Goal: Navigation & Orientation: Find specific page/section

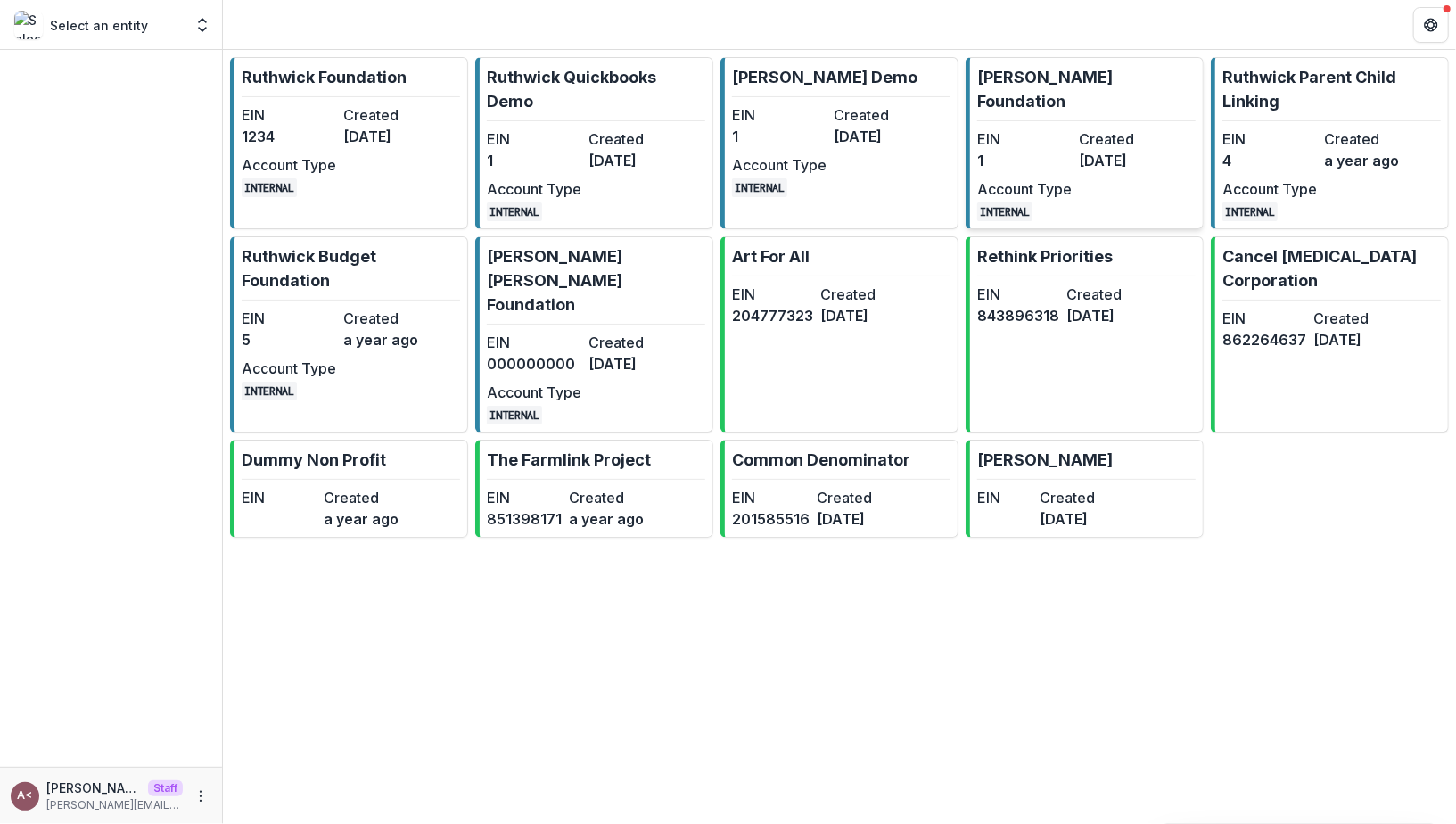
click at [1029, 200] on dd "INTERNAL" at bounding box center [1024, 210] width 94 height 22
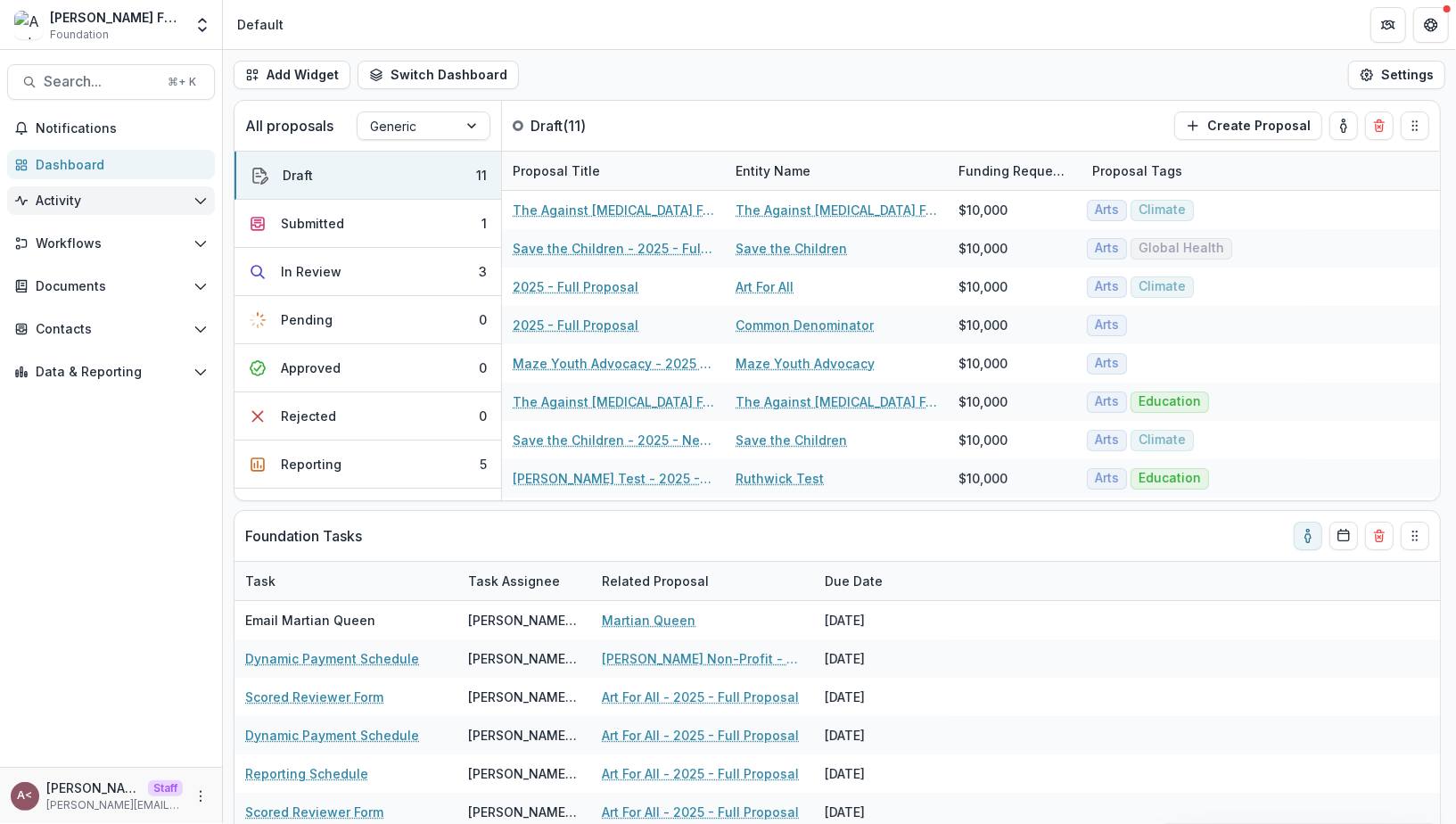
click at [85, 205] on span "Activity" at bounding box center [111, 202] width 151 height 15
click at [99, 243] on span "Workflows" at bounding box center [111, 244] width 151 height 15
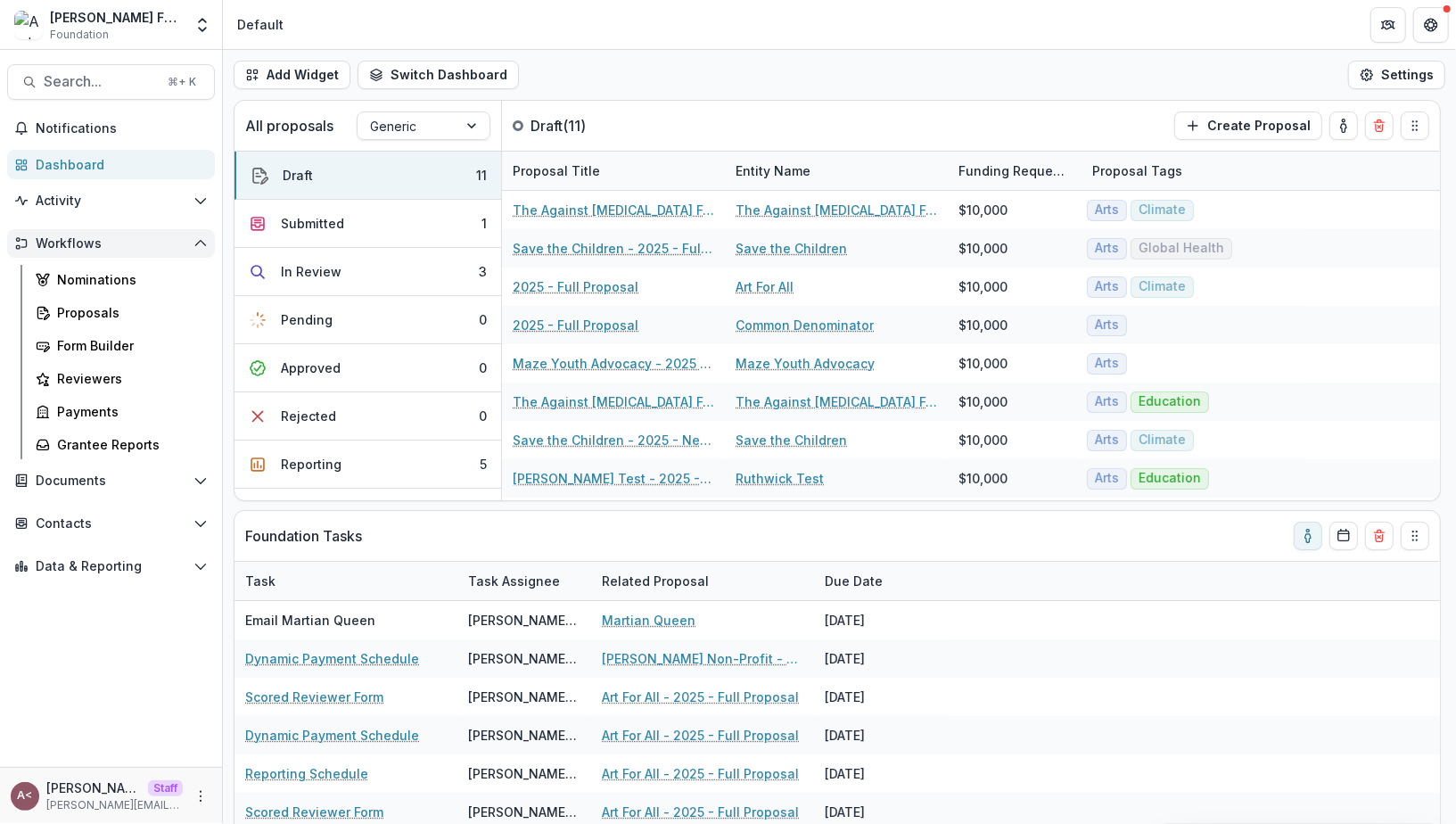
click at [99, 241] on span "Workflows" at bounding box center [111, 244] width 151 height 15
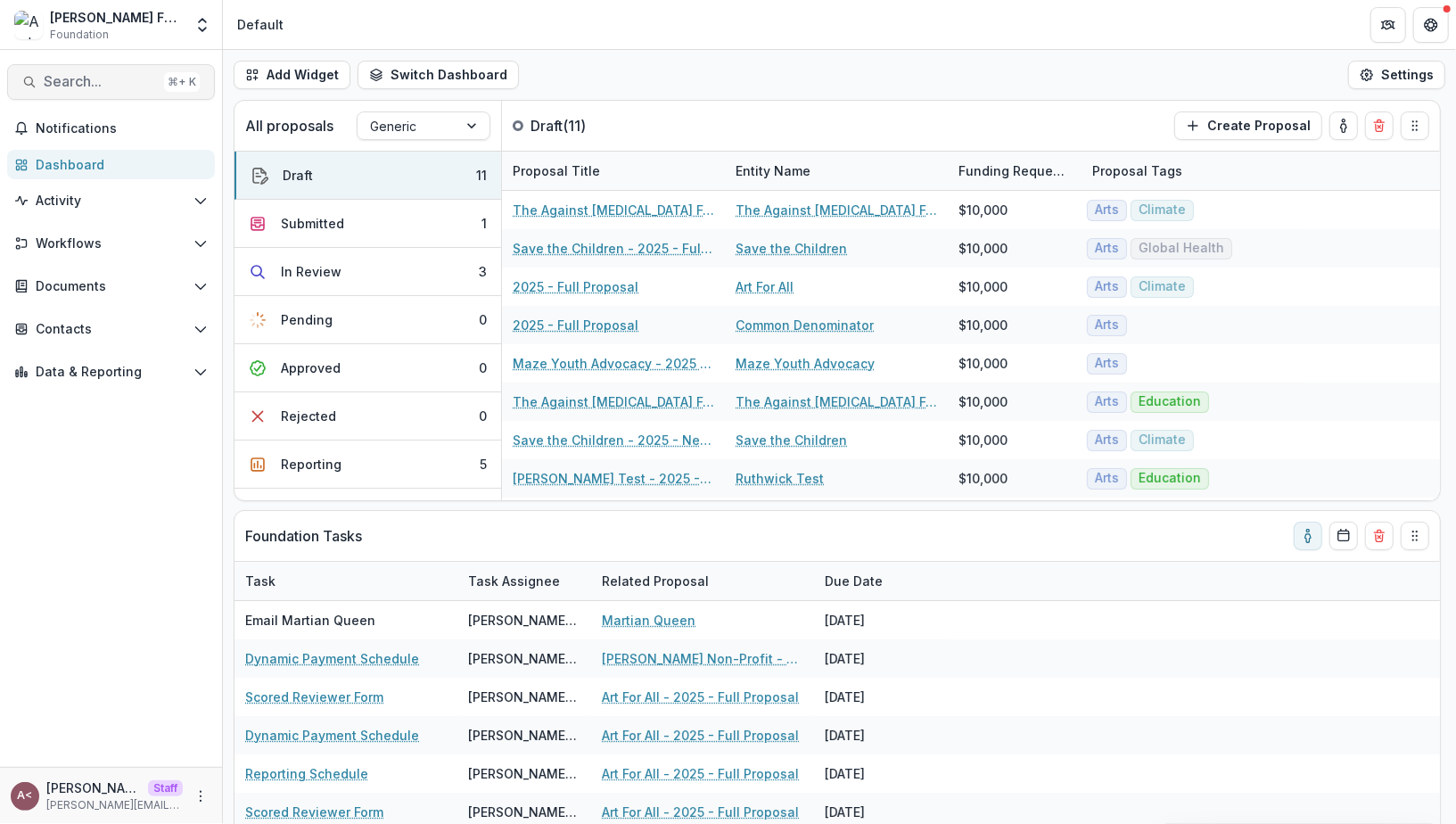
click at [95, 91] on button "Search... ⌘ + K" at bounding box center [111, 82] width 208 height 36
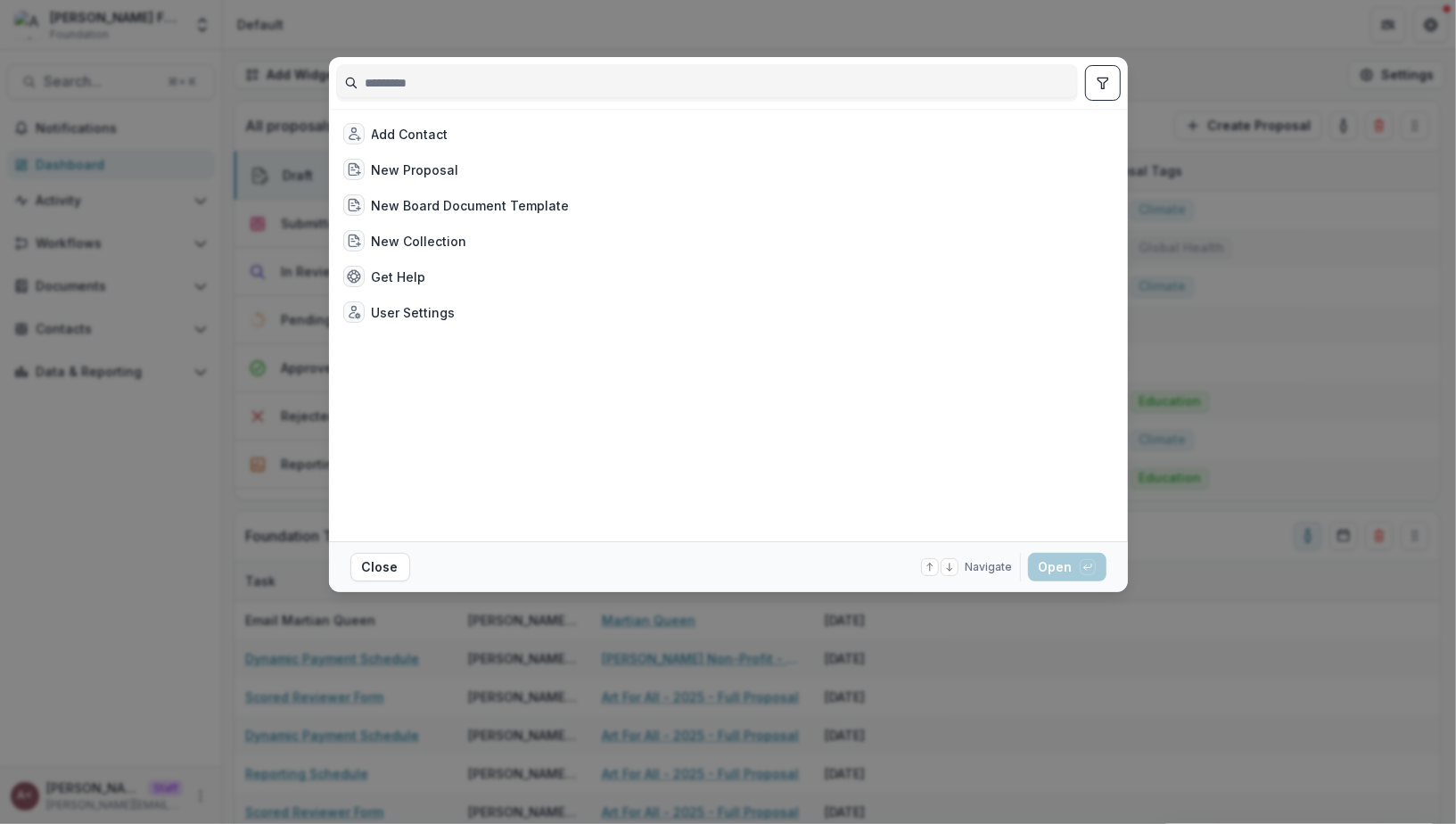
click at [581, 60] on div at bounding box center [728, 83] width 784 height 52
click at [568, 33] on div "Add Contact New Proposal New Board Document Template New Collection Get Help Us…" at bounding box center [728, 412] width 1456 height 824
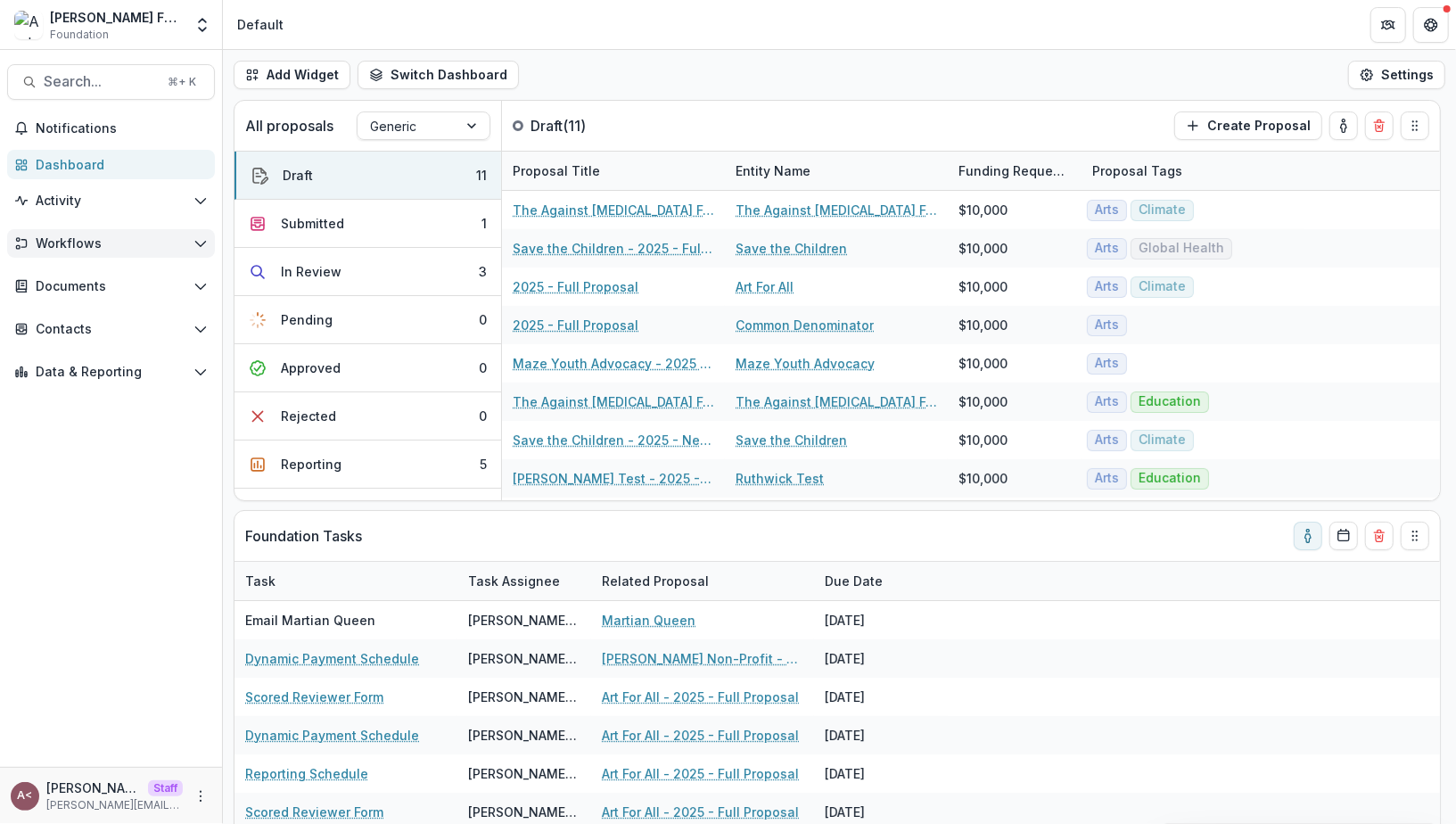
click at [135, 249] on span "Workflows" at bounding box center [111, 244] width 151 height 15
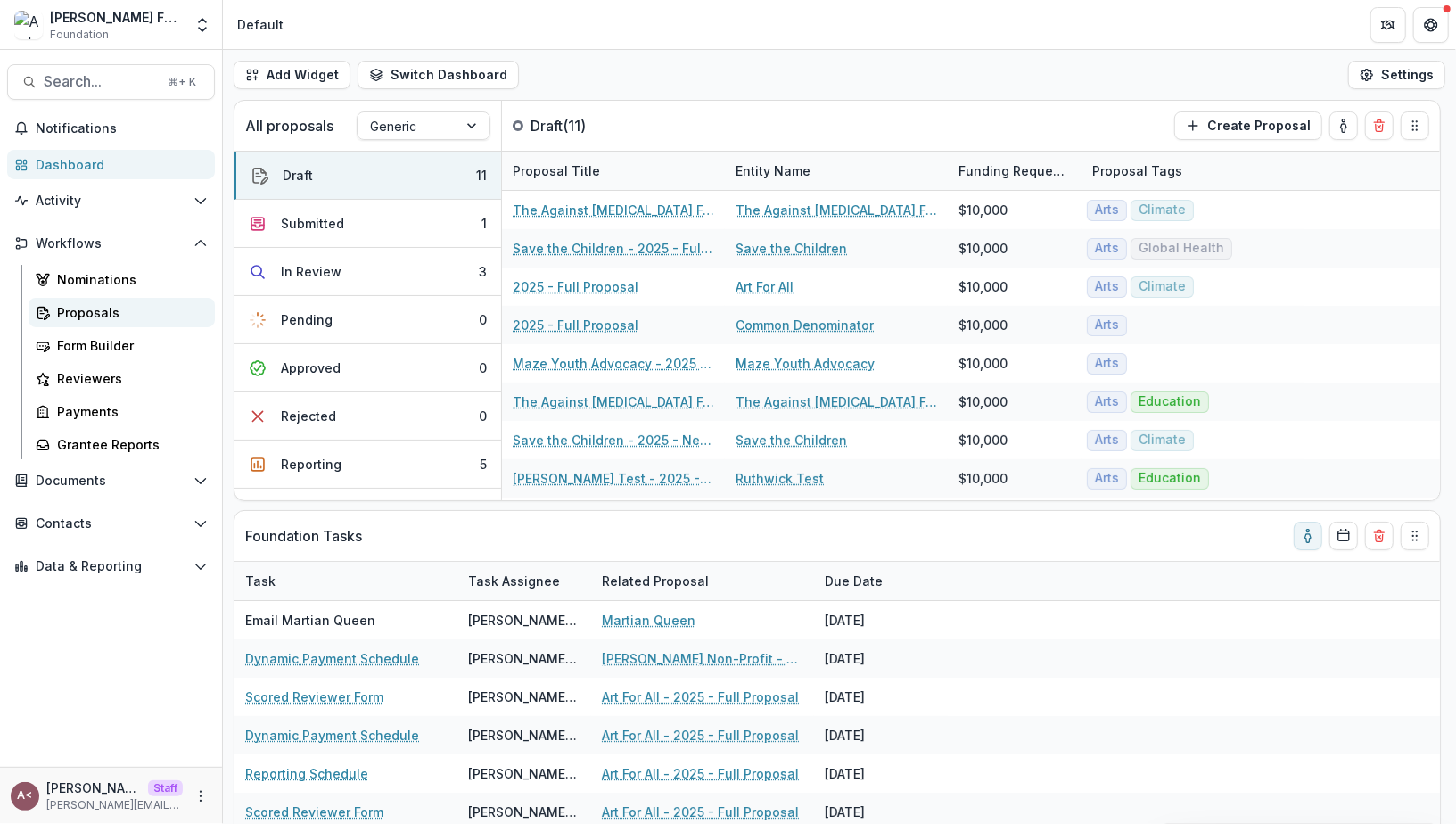
click at [93, 309] on div "Proposals" at bounding box center [129, 313] width 143 height 19
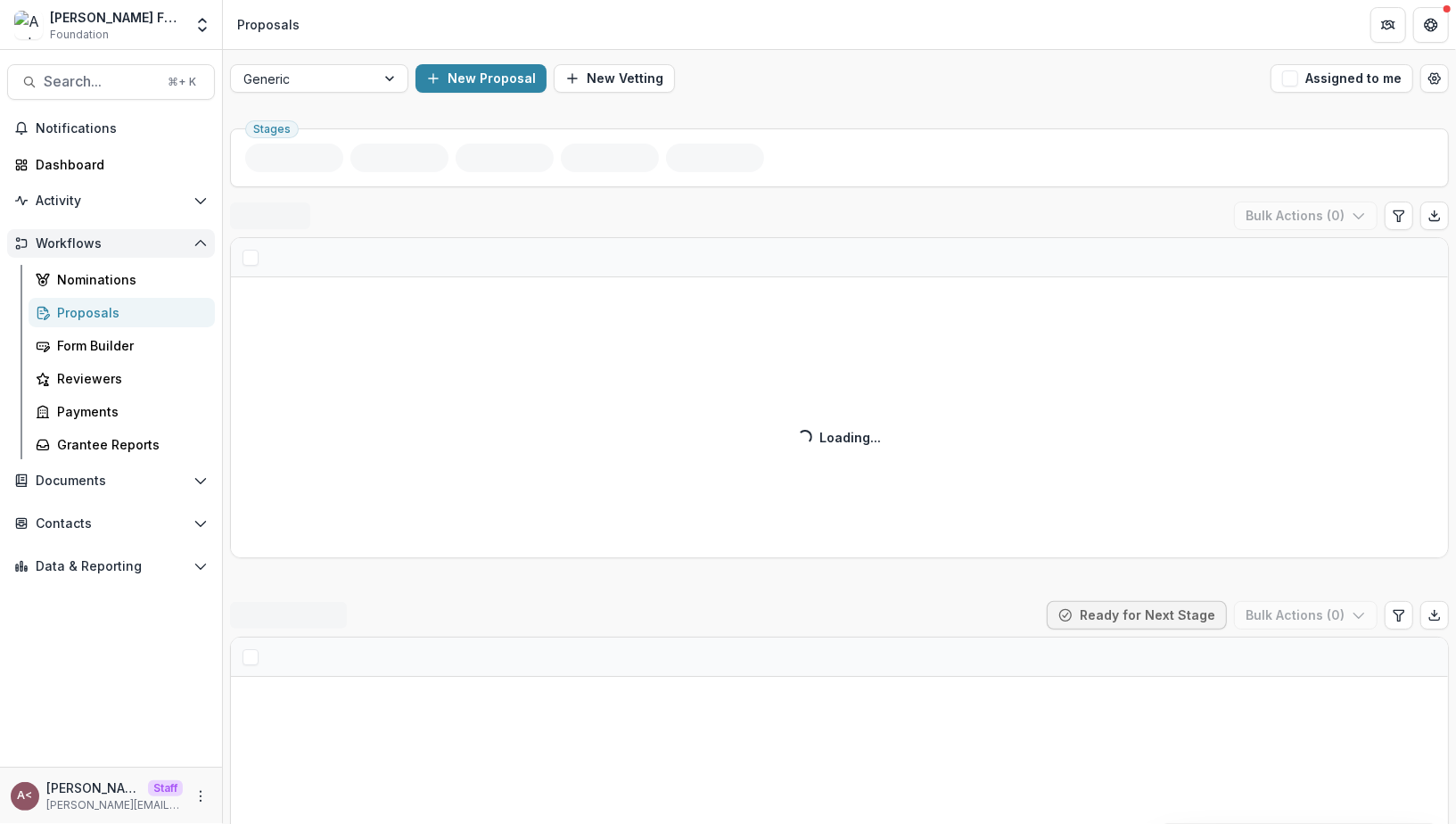
click at [135, 249] on span "Workflows" at bounding box center [111, 244] width 151 height 15
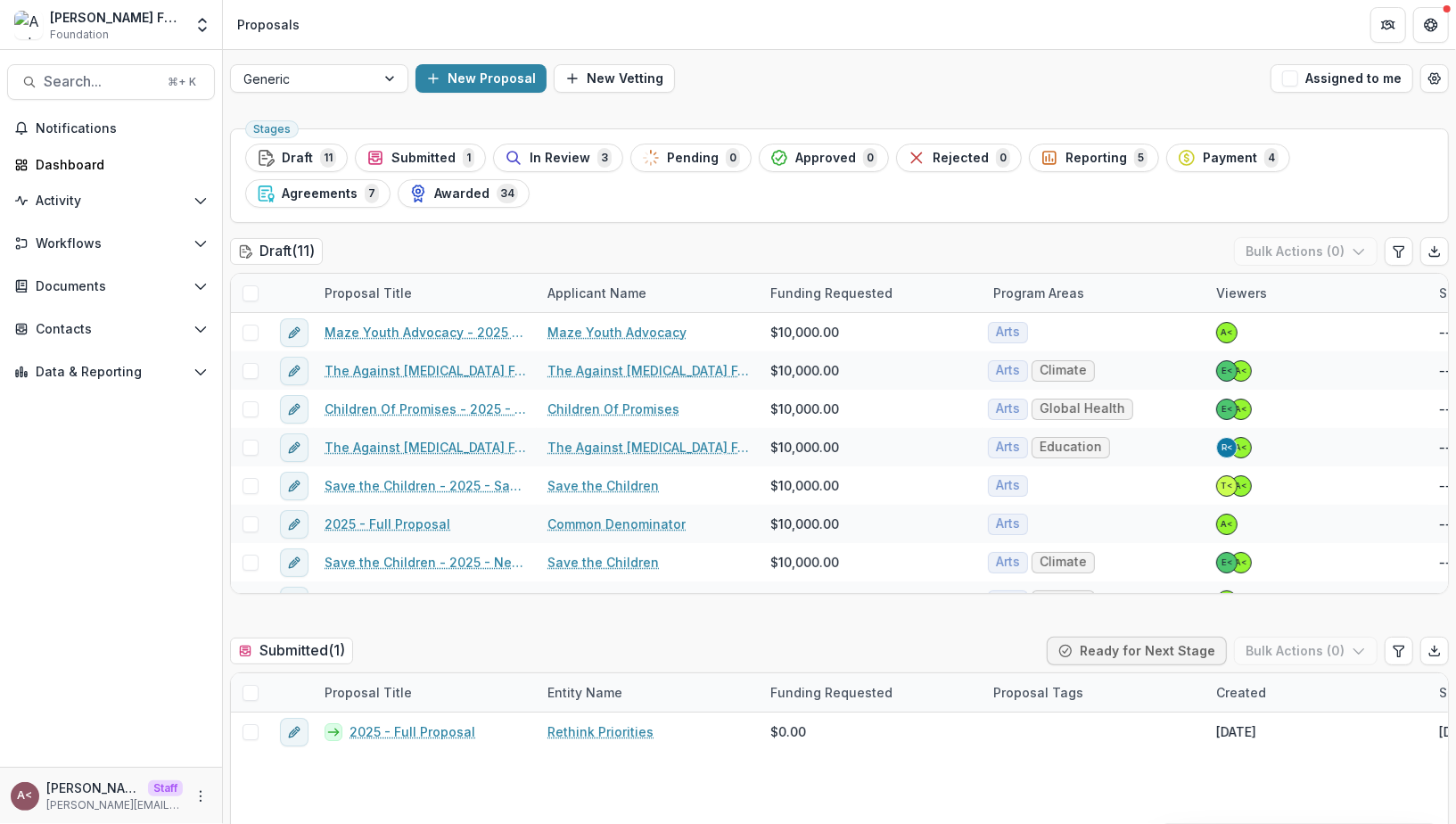
click at [412, 237] on div "Draft ( 11 ) Bulk Actions ( 0 )" at bounding box center [839, 255] width 1219 height 36
click at [834, 58] on div "Generic New Proposal New Vetting Assigned to me" at bounding box center [840, 78] width 1233 height 57
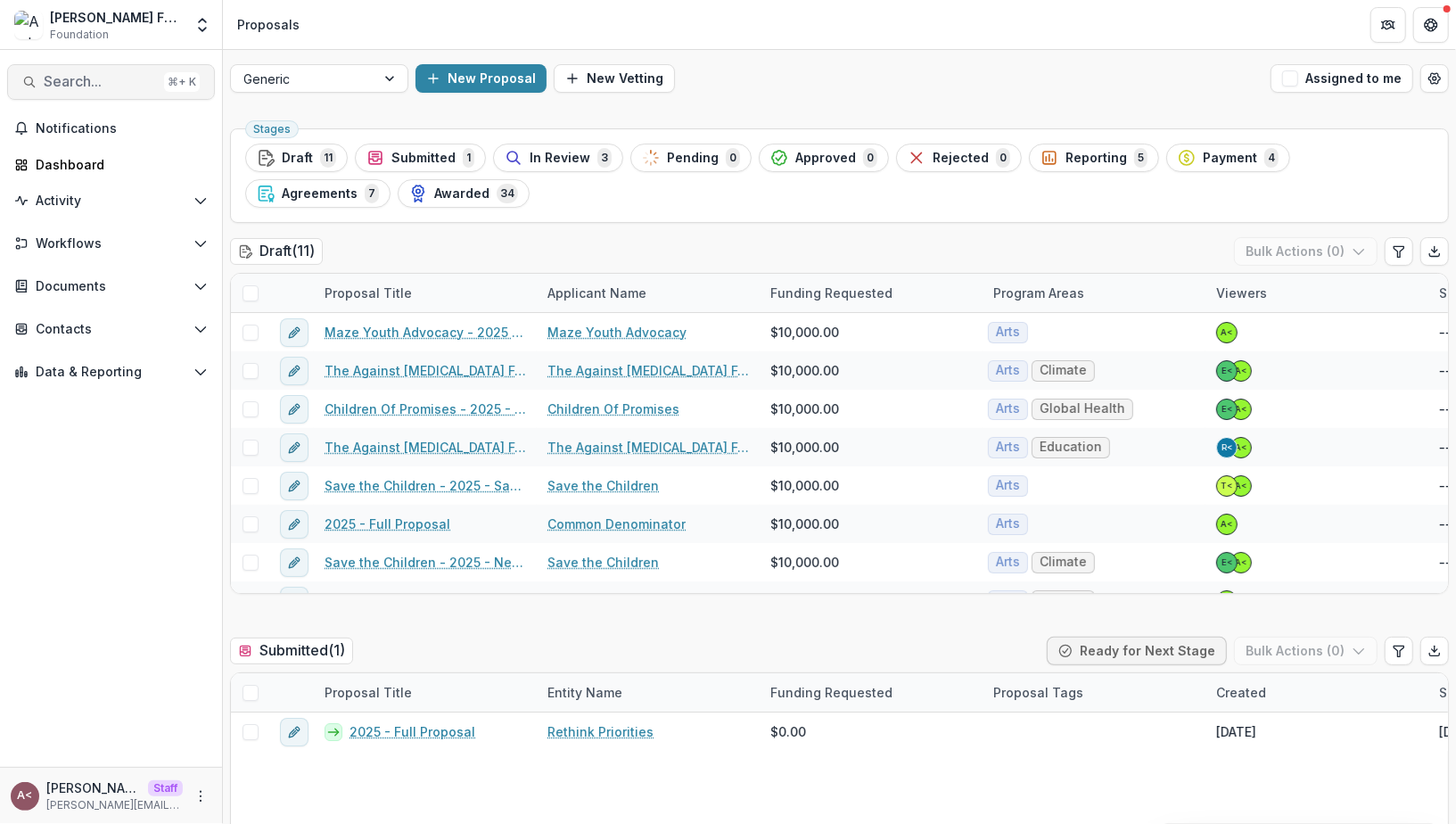
click at [98, 84] on span "Search..." at bounding box center [100, 82] width 113 height 17
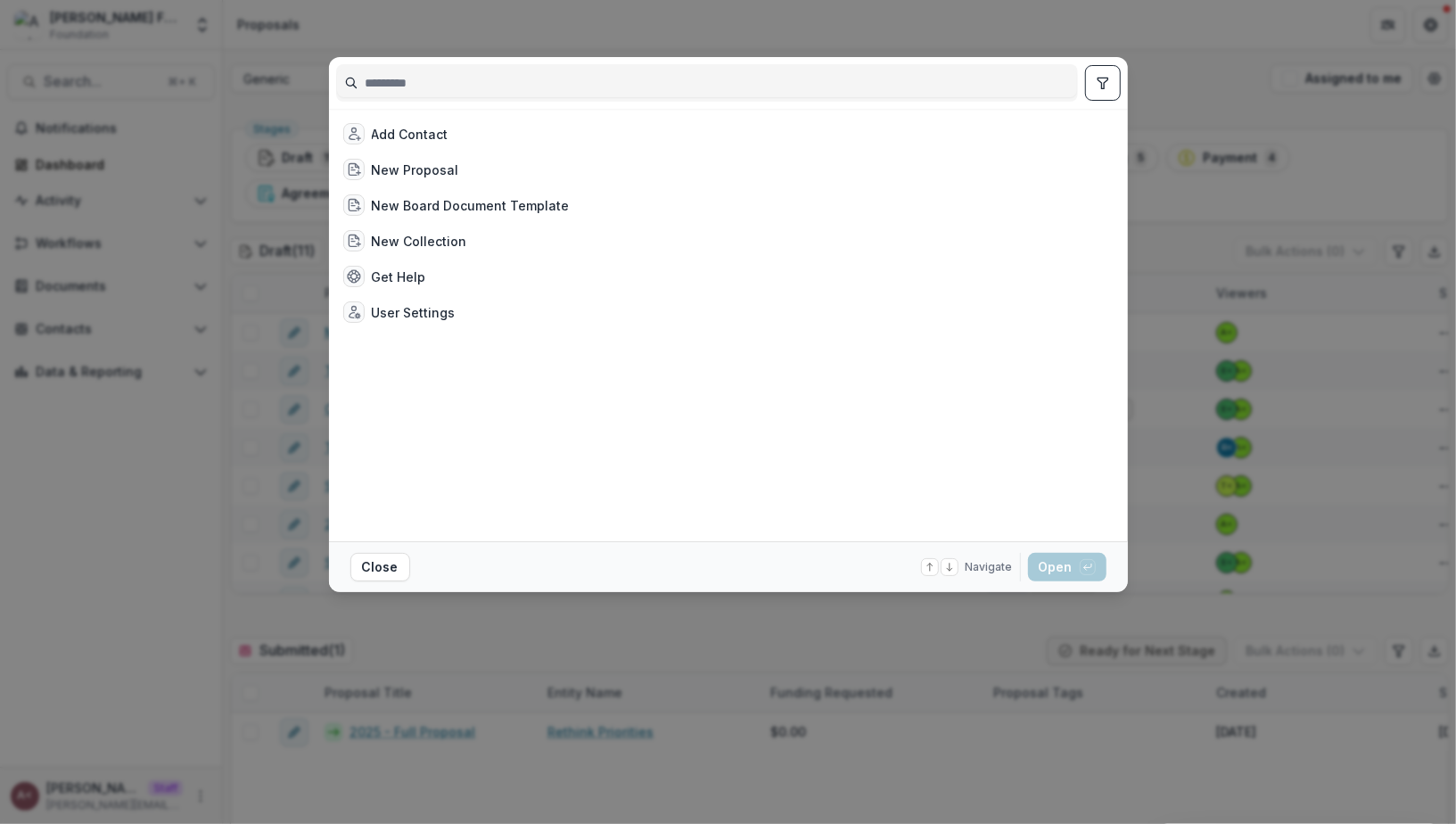
click at [170, 199] on div "Add Contact New Proposal New Board Document Template New Collection Get Help Us…" at bounding box center [728, 412] width 1456 height 824
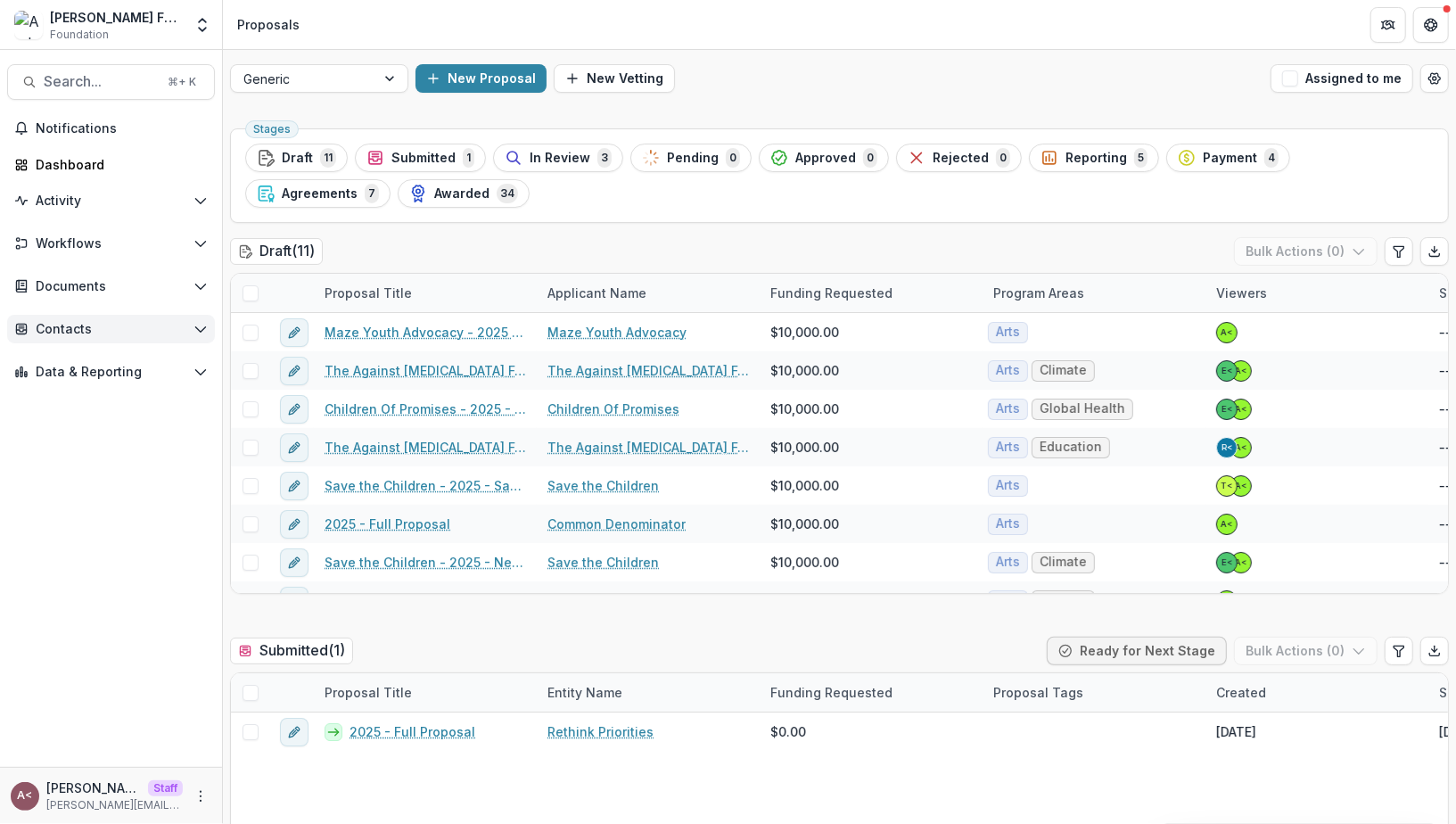
click at [89, 339] on button "Contacts" at bounding box center [111, 329] width 208 height 28
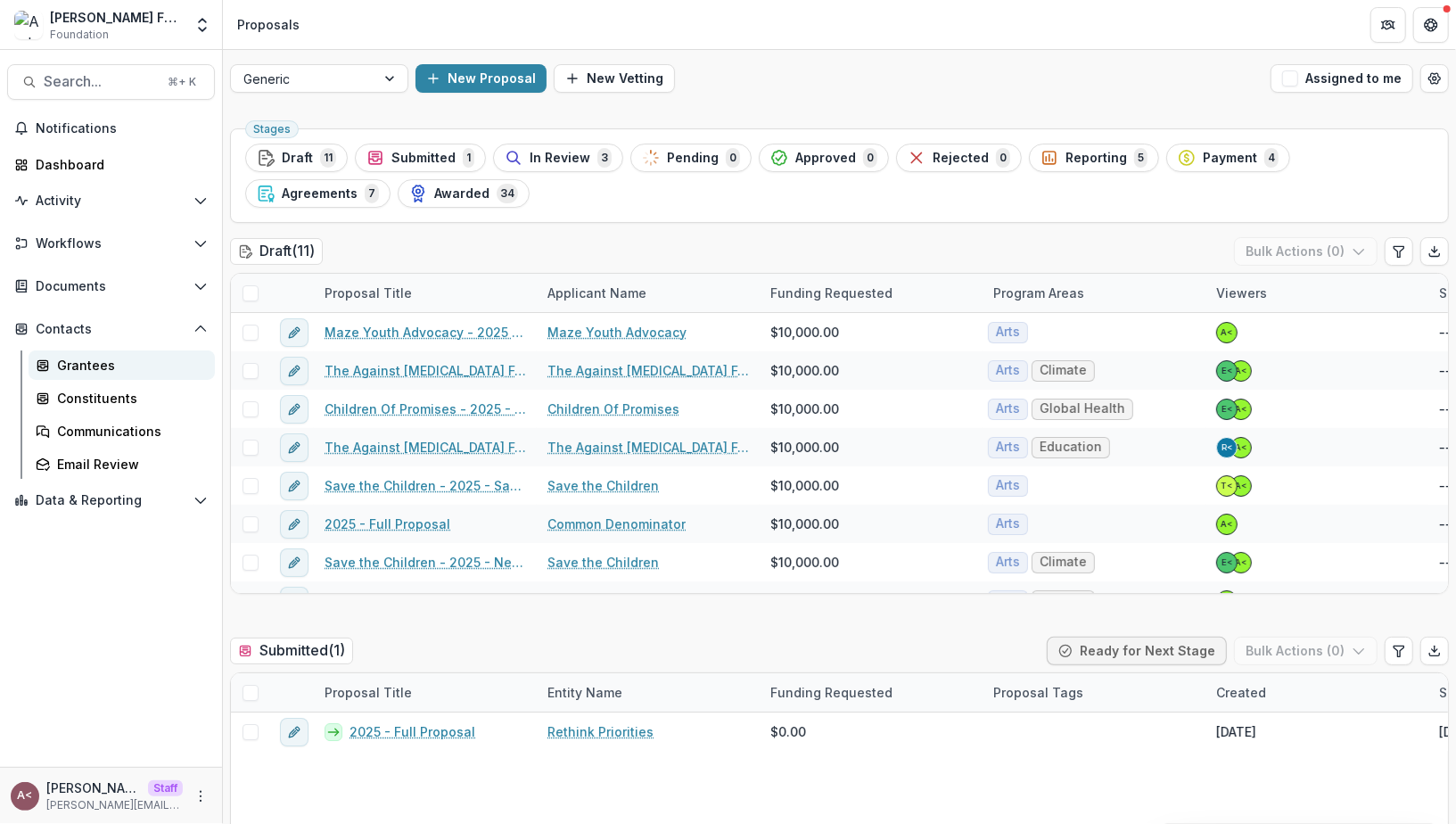
click at [85, 374] on div "Grantees" at bounding box center [129, 365] width 143 height 19
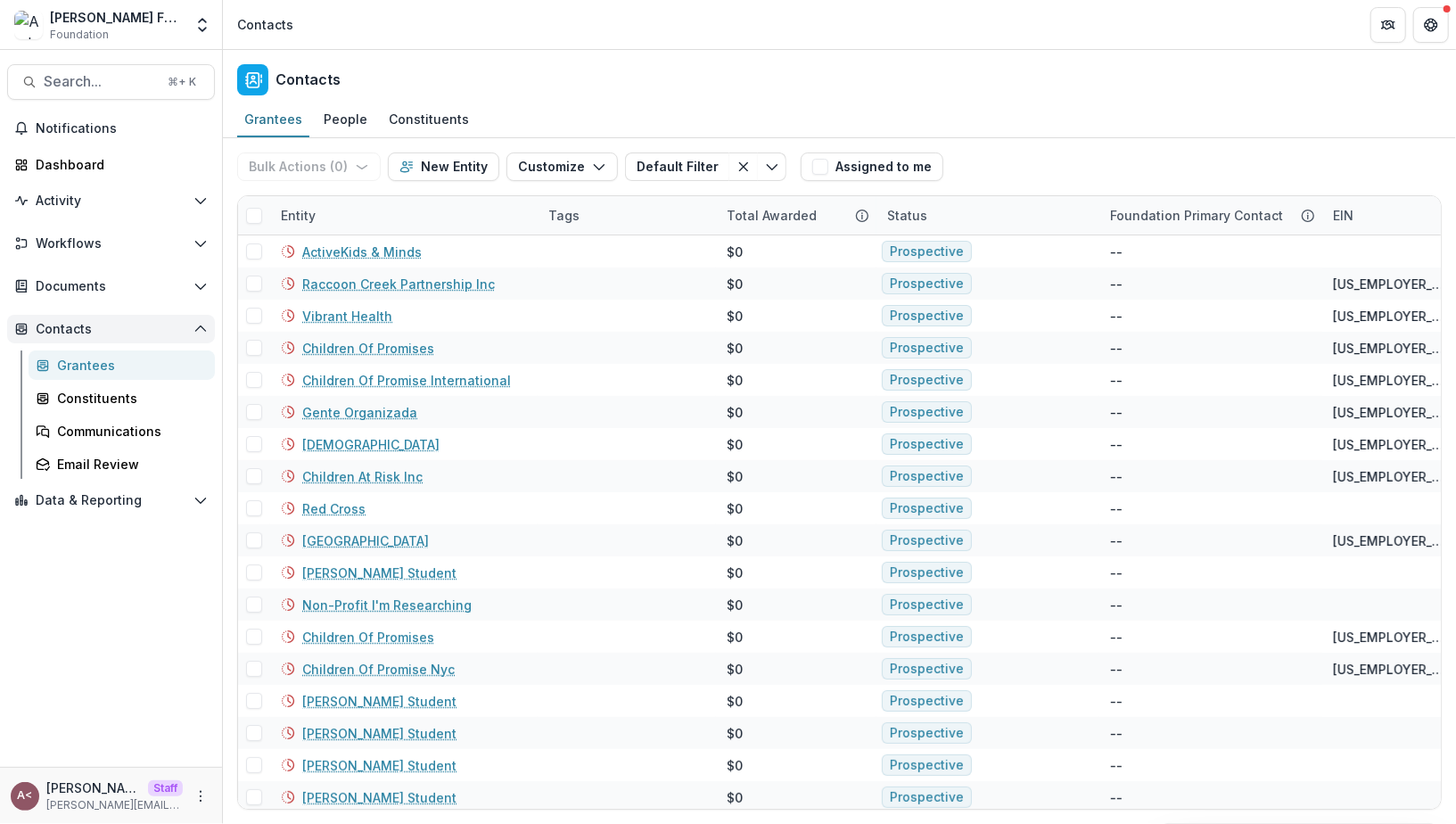
click at [113, 326] on span "Contacts" at bounding box center [111, 330] width 151 height 15
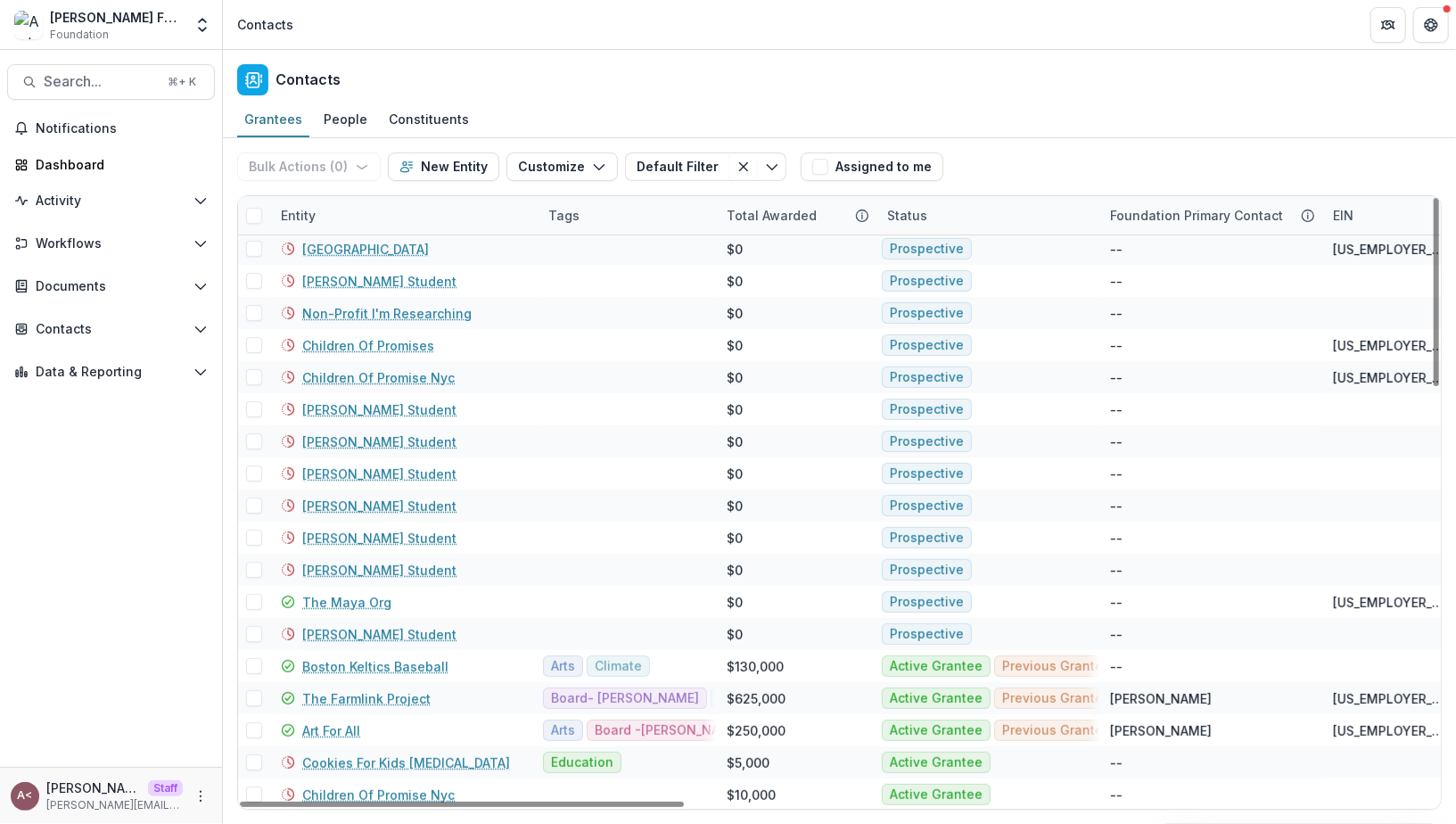
scroll to position [299, 0]
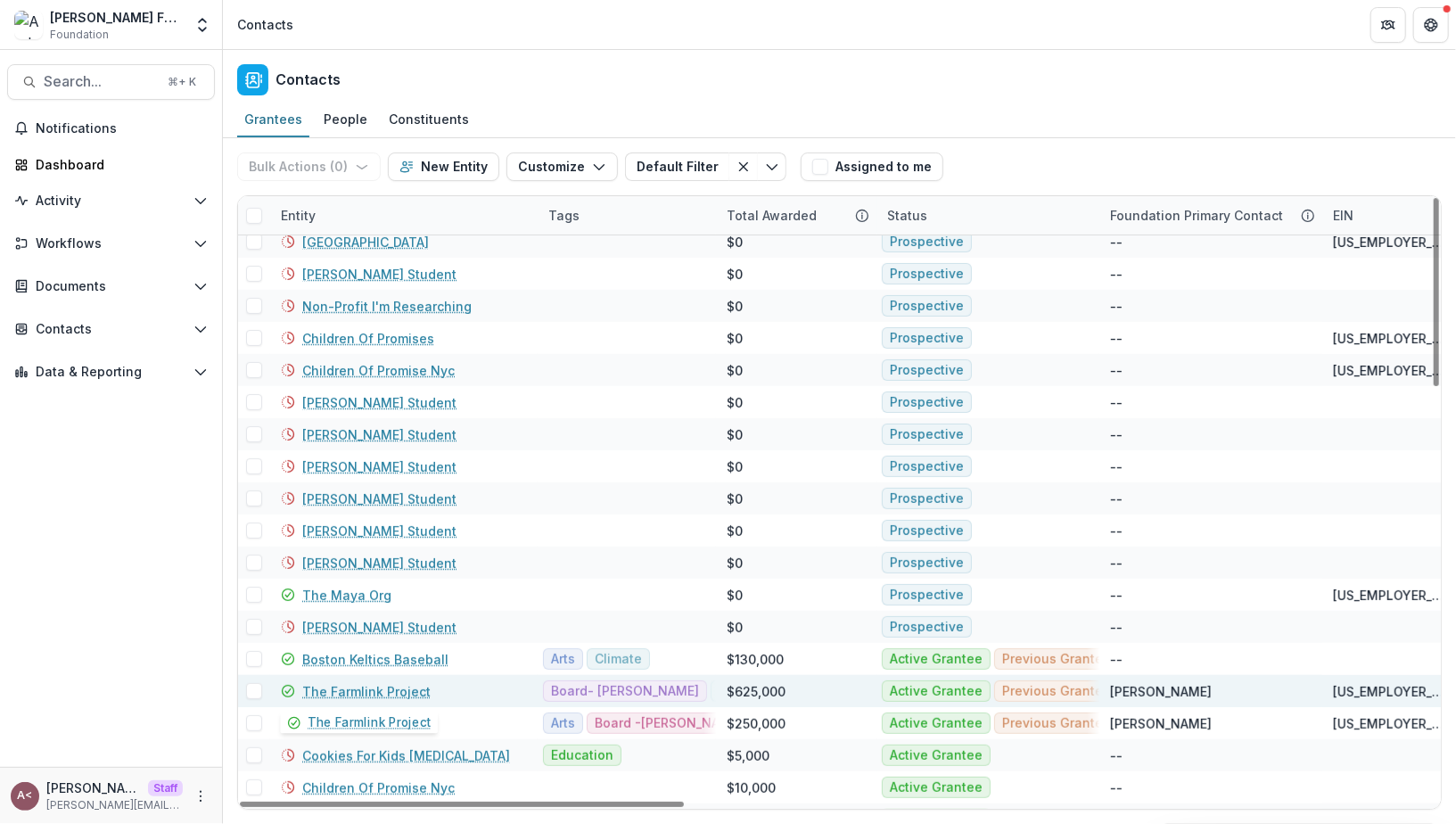
click at [348, 687] on link "The Farmlink Project" at bounding box center [366, 692] width 128 height 19
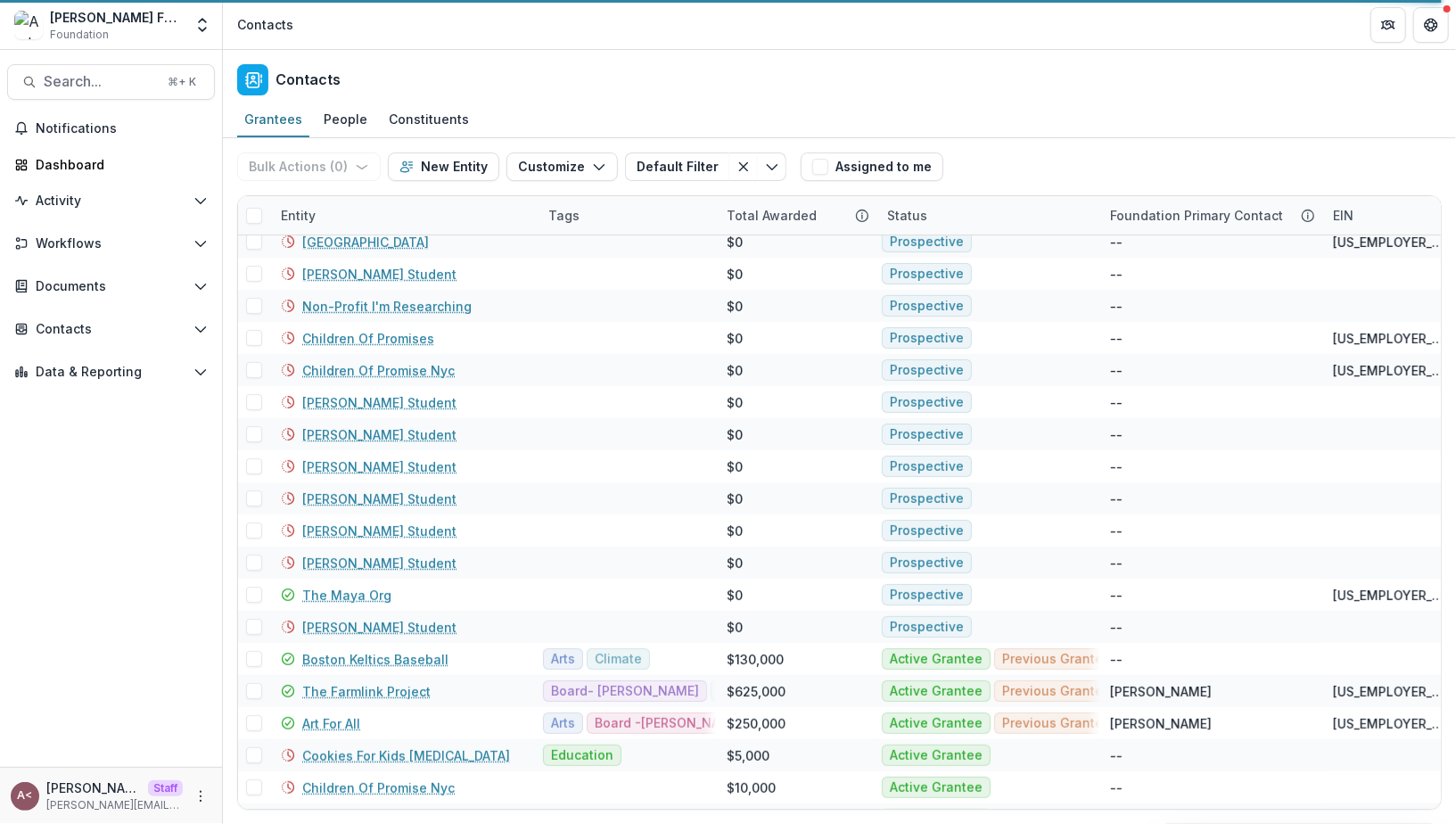
click at [920, 103] on div "Grantees People Constituents" at bounding box center [840, 121] width 1233 height 36
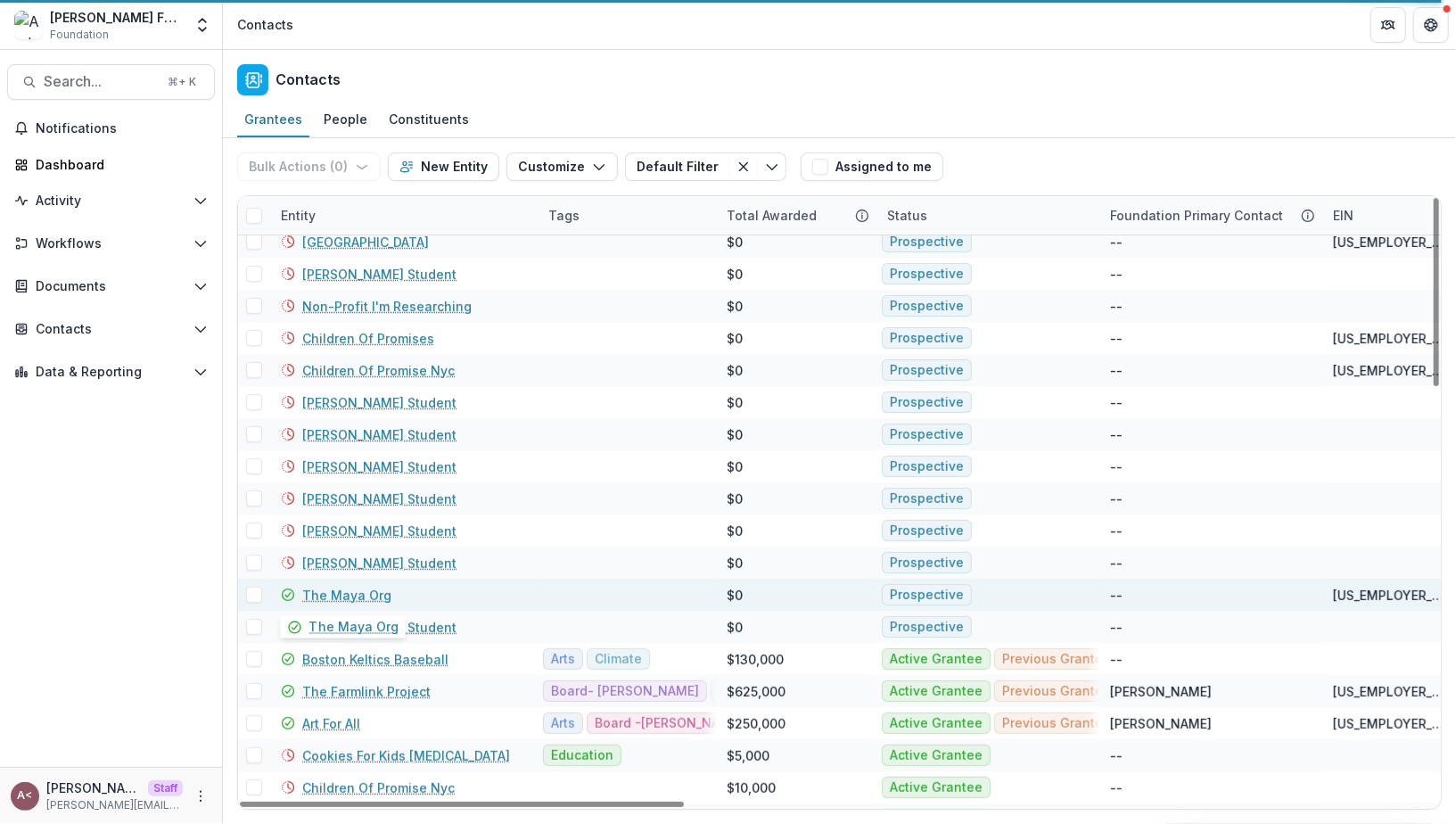
click at [360, 589] on link "The Maya Org" at bounding box center [346, 595] width 89 height 19
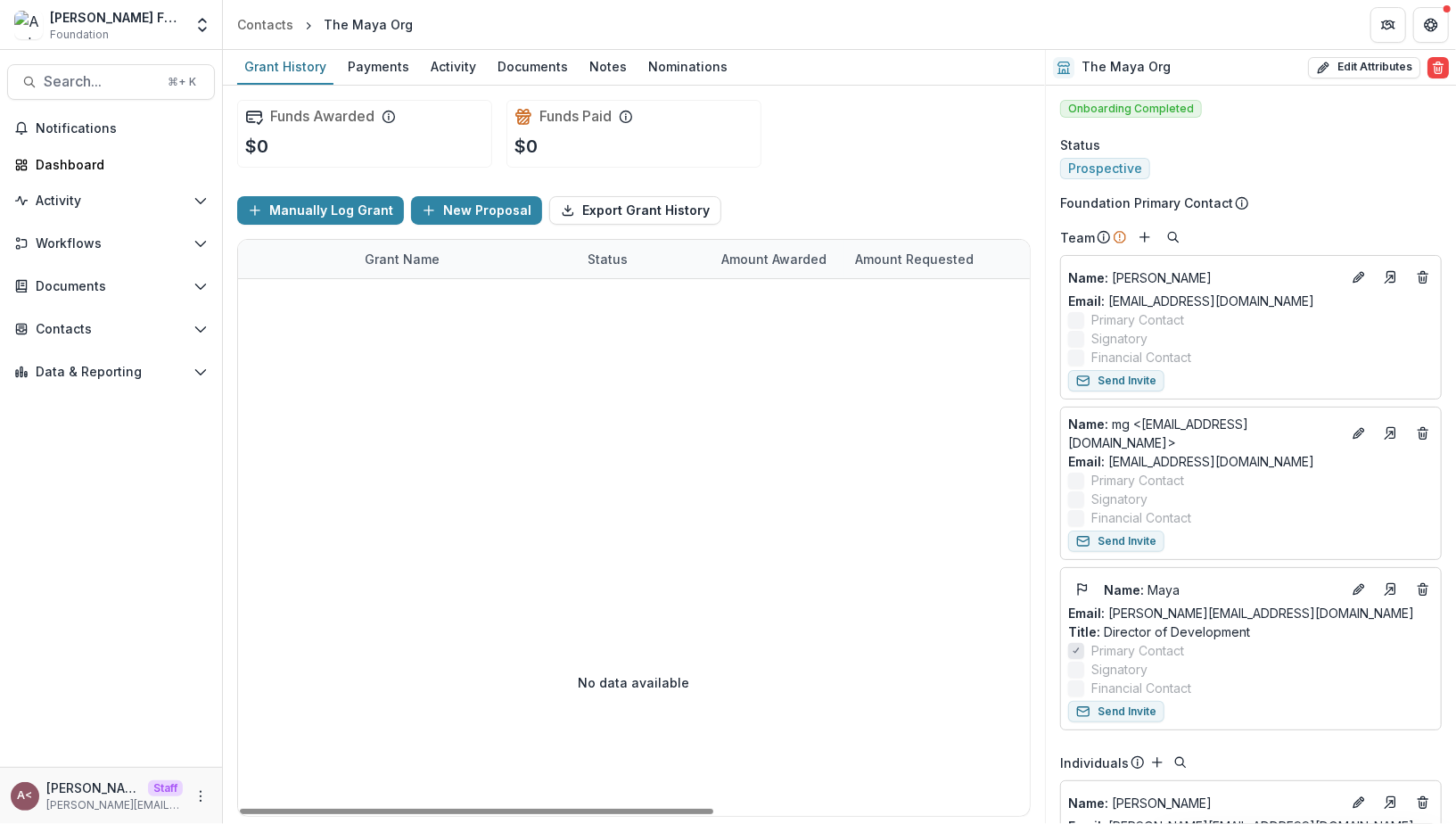
click at [904, 197] on div "Manually Log Grant New Proposal Export Grant History" at bounding box center [633, 210] width 793 height 57
click at [683, 331] on div at bounding box center [898, 413] width 1320 height 269
click at [630, 422] on div at bounding box center [898, 413] width 1320 height 269
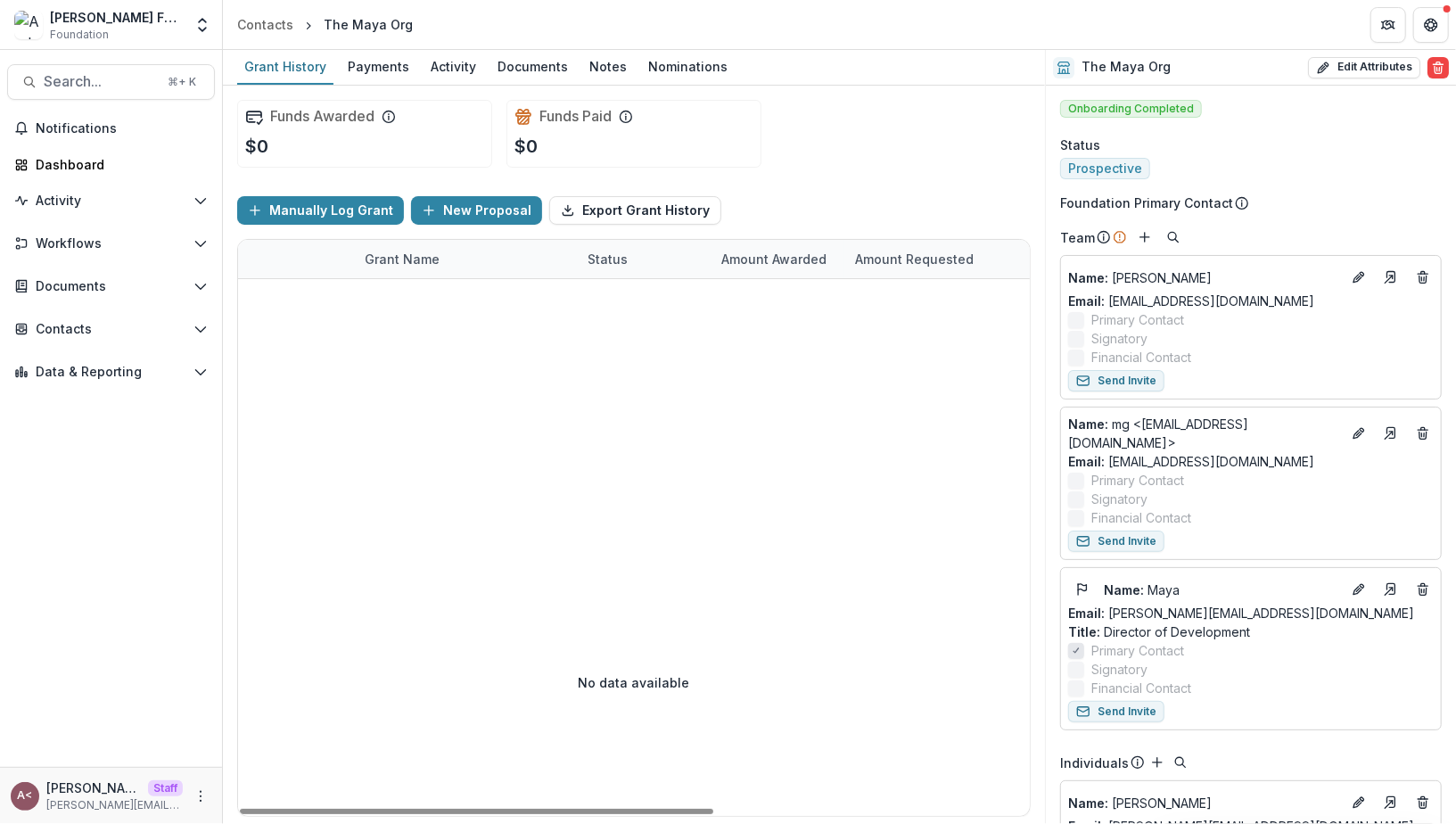
click at [784, 177] on div "Funds Awarded $0 Funds Paid $0" at bounding box center [633, 134] width 793 height 96
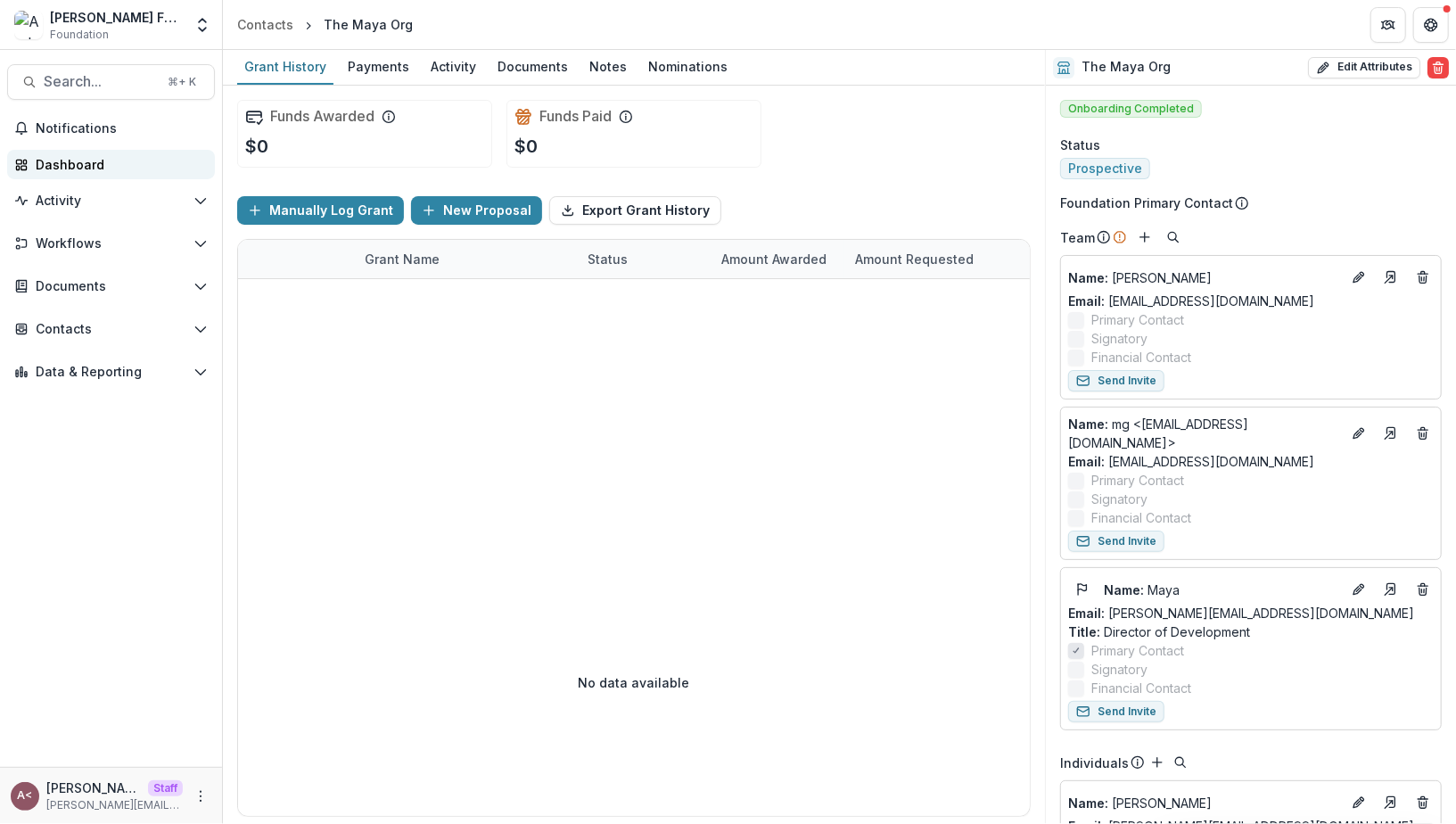
click at [114, 168] on div "Dashboard" at bounding box center [118, 165] width 165 height 19
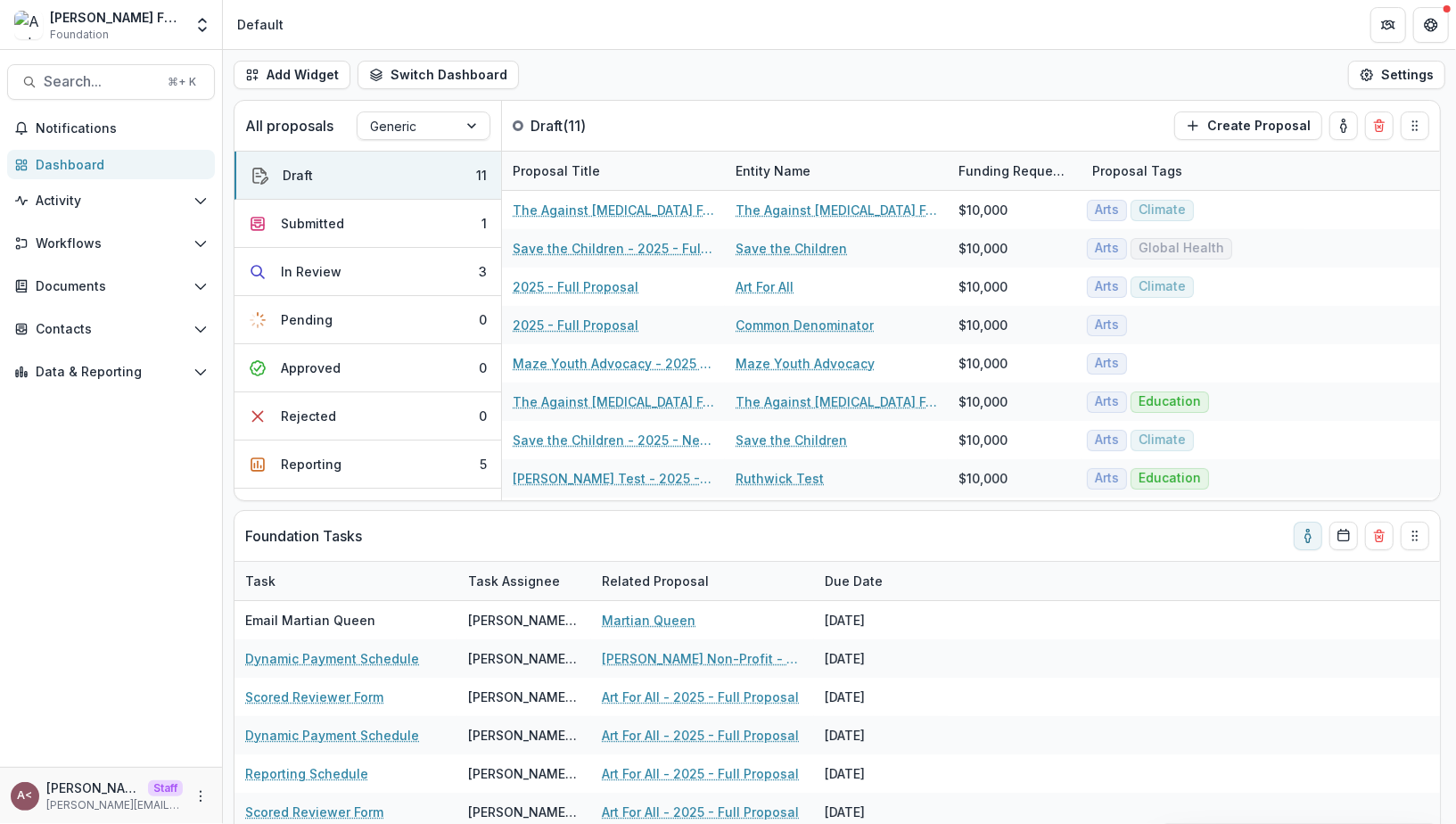
click at [716, 83] on div "Add Widget Switch Dashboard Default Standard Dashboard New Dashboard Settings" at bounding box center [840, 74] width 1233 height 50
click at [818, 59] on div "Add Widget Switch Dashboard Default Standard Dashboard New Dashboard Settings" at bounding box center [840, 74] width 1233 height 50
click at [752, 76] on div "Add Widget Switch Dashboard Default Standard Dashboard New Dashboard Settings" at bounding box center [840, 74] width 1233 height 50
